Goal: Transaction & Acquisition: Download file/media

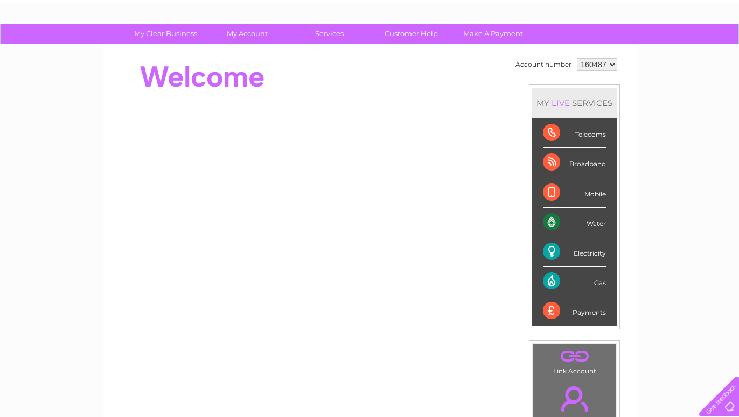
scroll to position [55, 0]
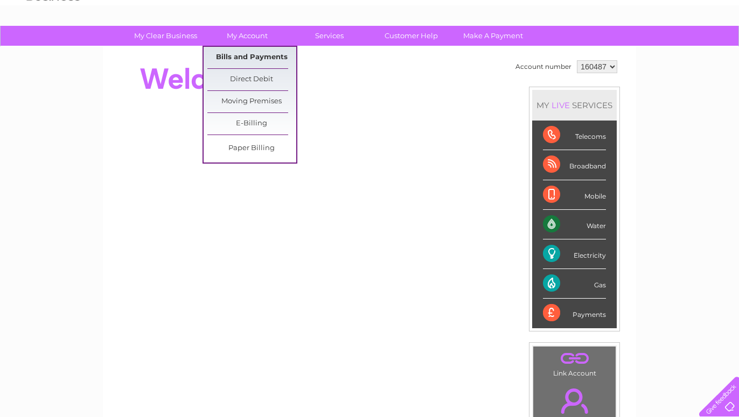
click at [261, 53] on link "Bills and Payments" at bounding box center [251, 58] width 89 height 22
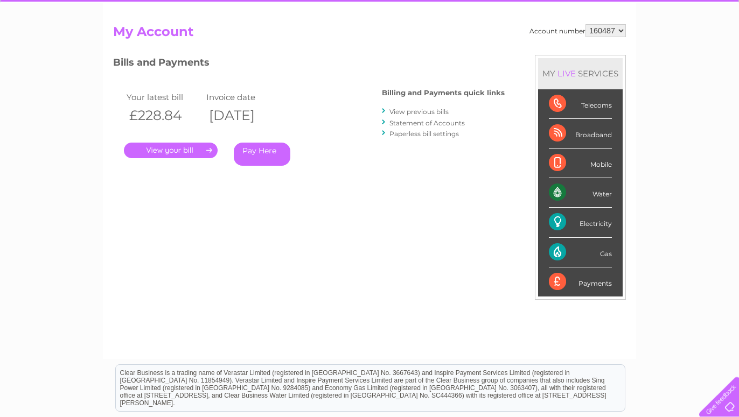
scroll to position [110, 0]
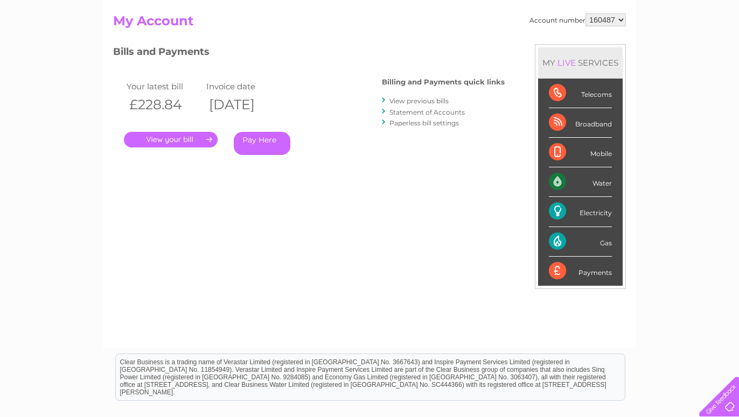
click at [178, 138] on link "." at bounding box center [171, 140] width 94 height 16
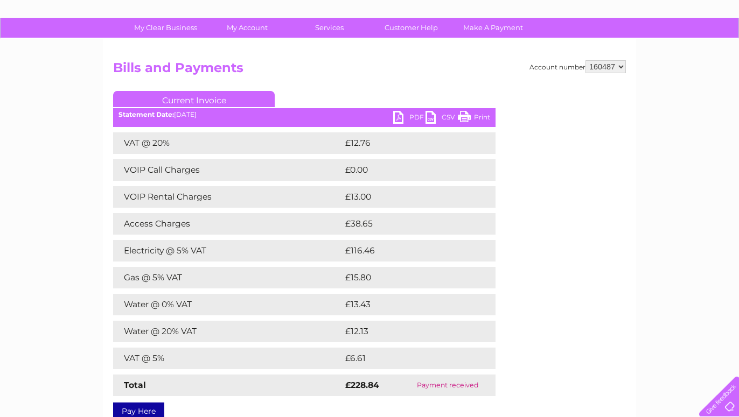
scroll to position [45, 0]
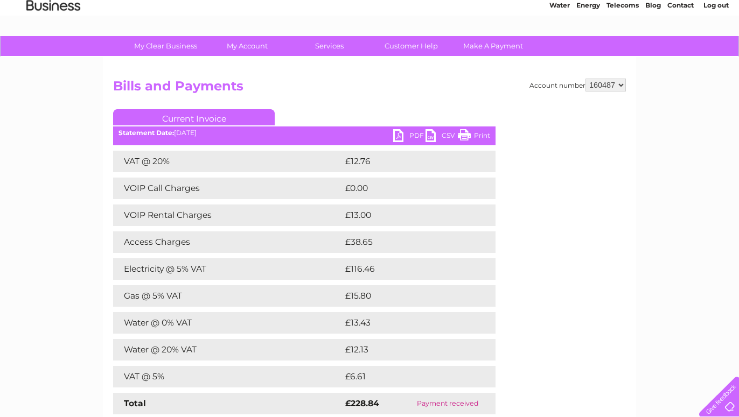
click at [410, 135] on link "PDF" at bounding box center [409, 137] width 32 height 16
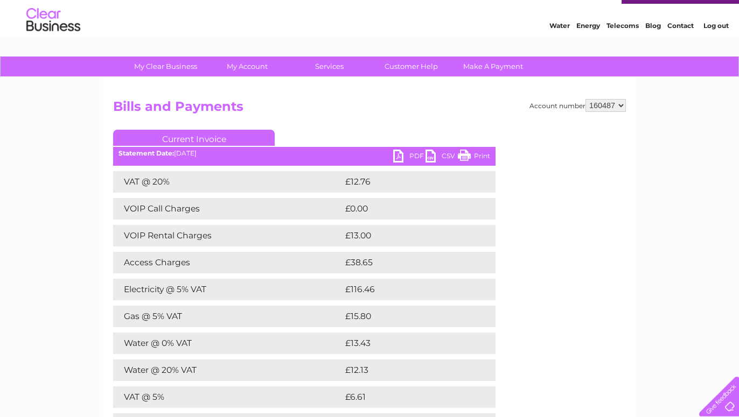
scroll to position [0, 0]
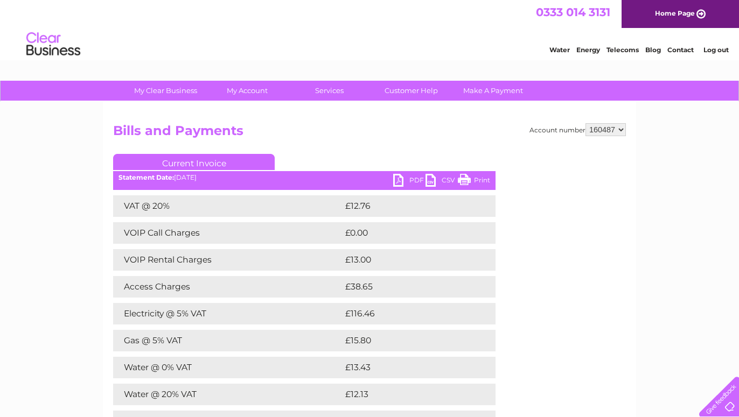
click at [713, 52] on link "Log out" at bounding box center [715, 50] width 25 height 8
